Goal: Task Accomplishment & Management: Complete application form

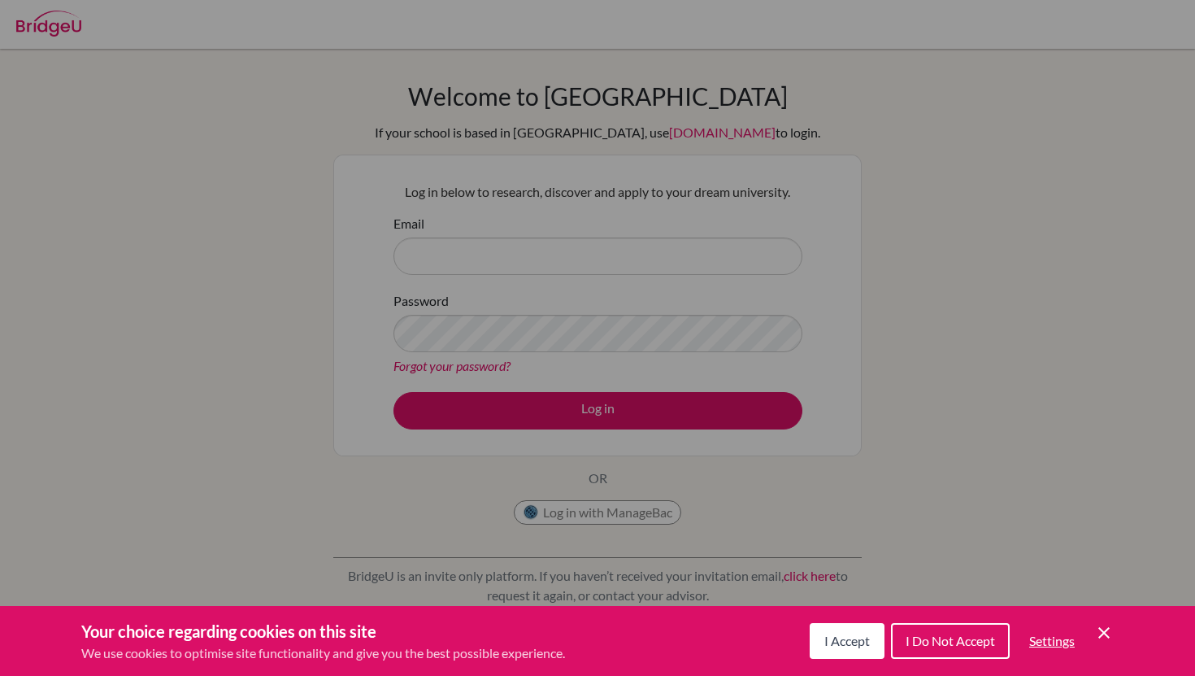
click at [855, 641] on span "I Accept" at bounding box center [847, 639] width 46 height 15
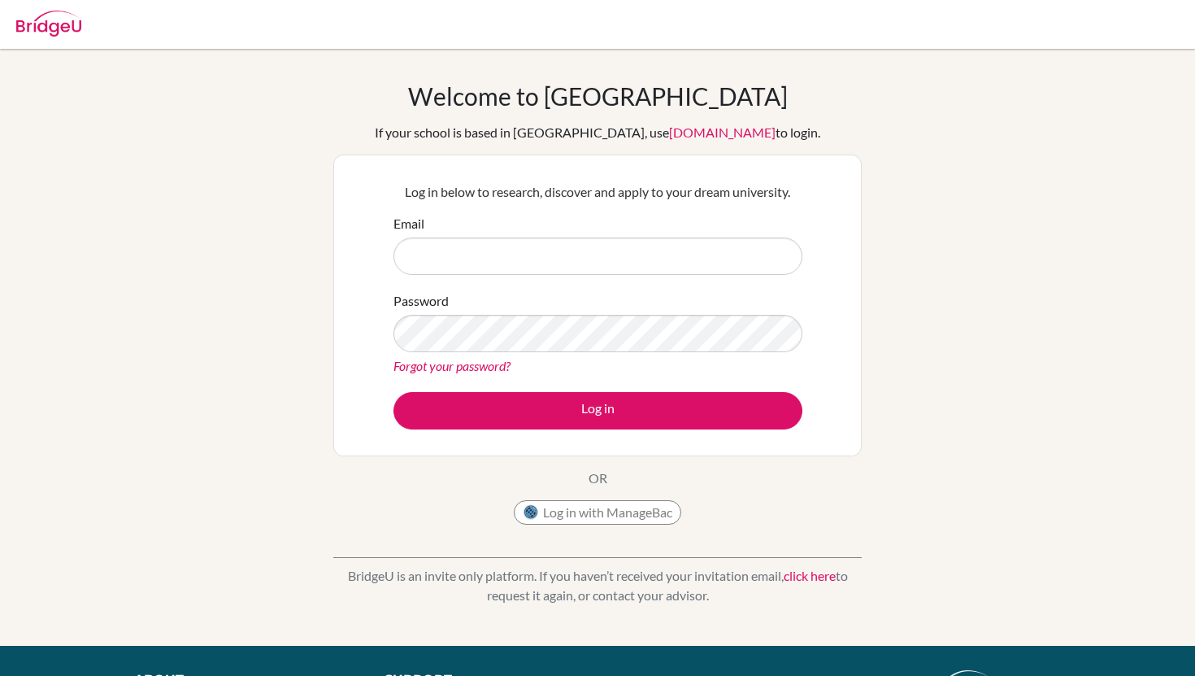
click at [562, 225] on div "Email" at bounding box center [597, 244] width 409 height 61
click at [562, 242] on input "Email" at bounding box center [597, 255] width 409 height 37
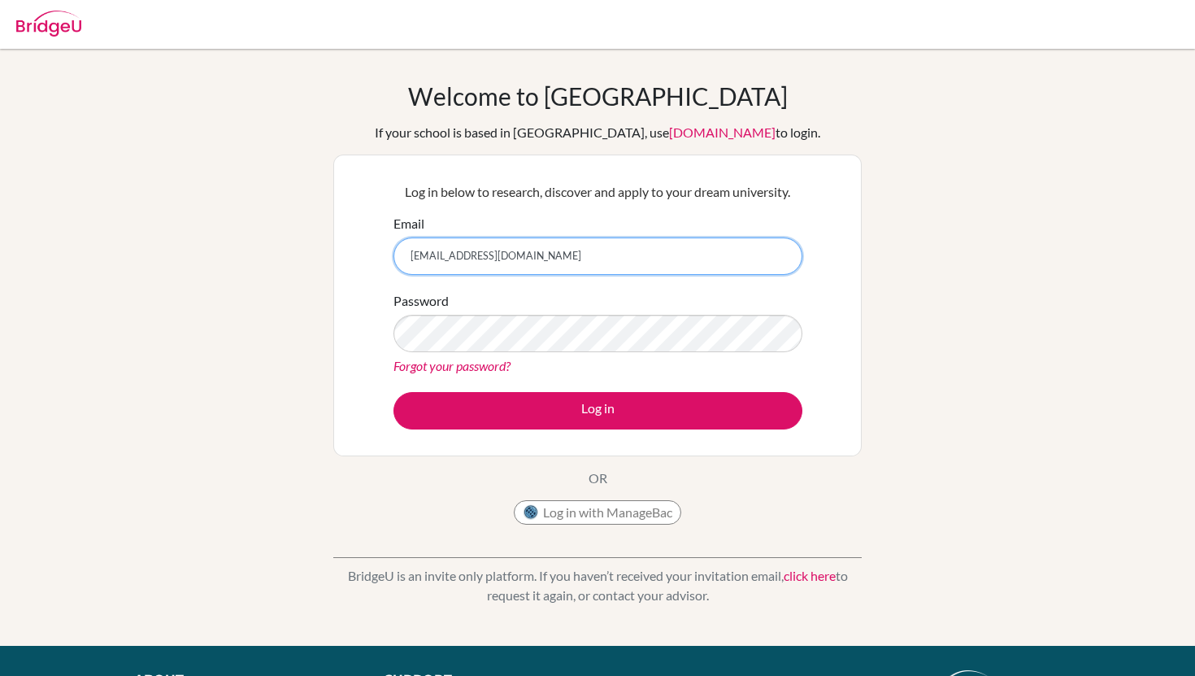
type input "[EMAIL_ADDRESS][DOMAIN_NAME]"
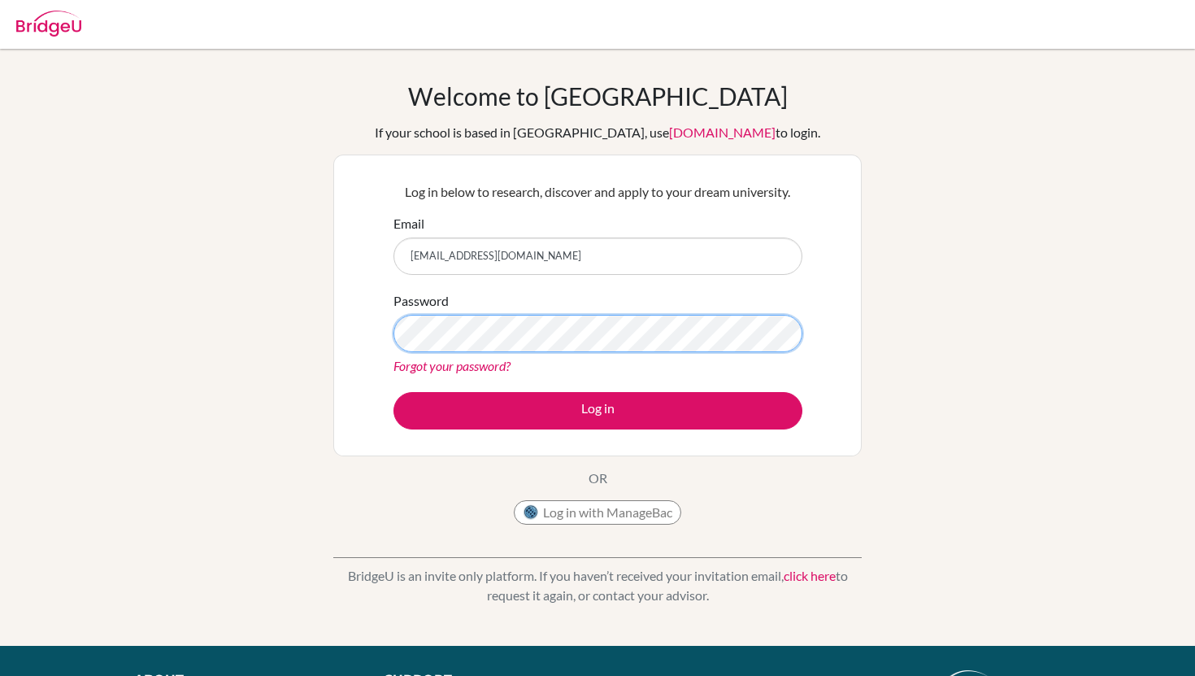
click at [393, 392] on button "Log in" at bounding box center [597, 410] width 409 height 37
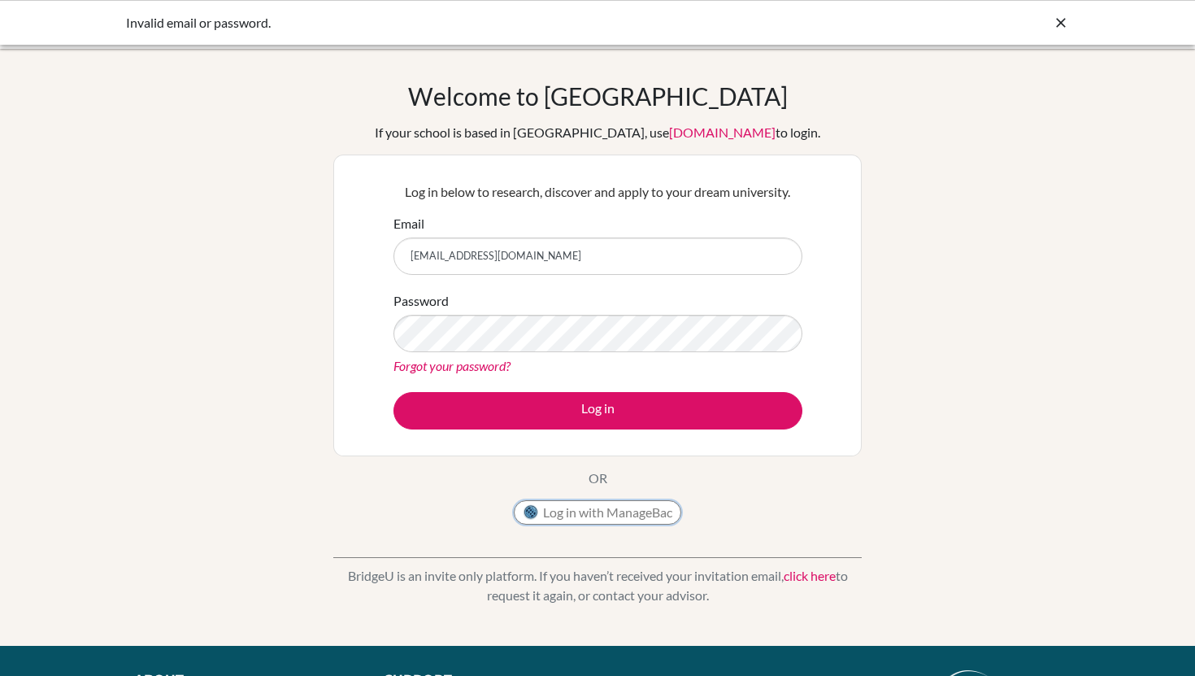
click at [619, 510] on button "Log in with ManageBac" at bounding box center [597, 512] width 167 height 24
